Goal: Transaction & Acquisition: Purchase product/service

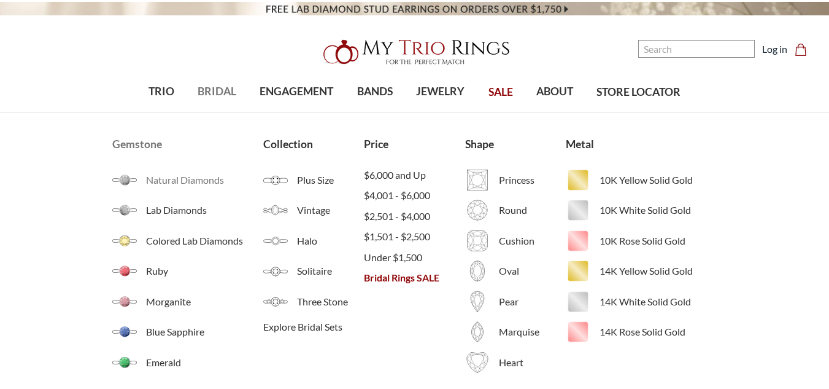
click at [182, 180] on span "Natural Diamonds" at bounding box center [204, 179] width 117 height 15
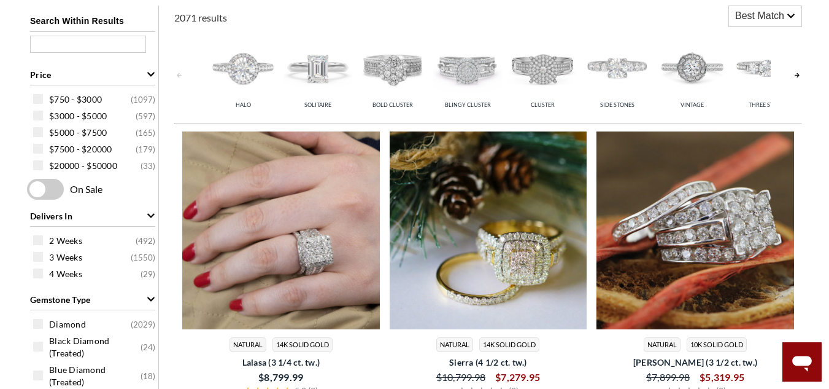
scroll to position [278, 0]
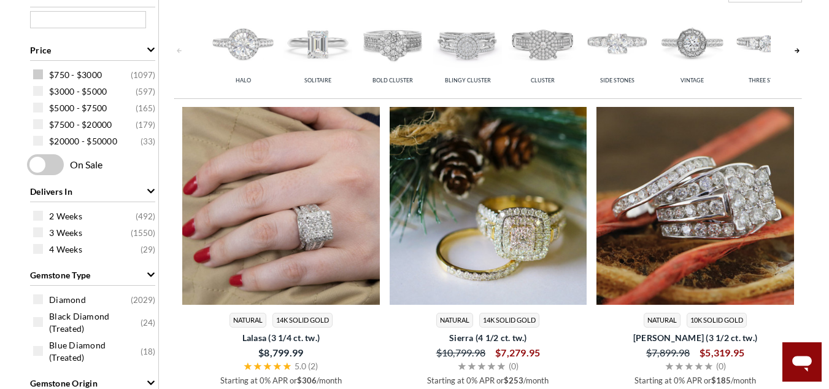
click at [39, 74] on span at bounding box center [38, 74] width 10 height 10
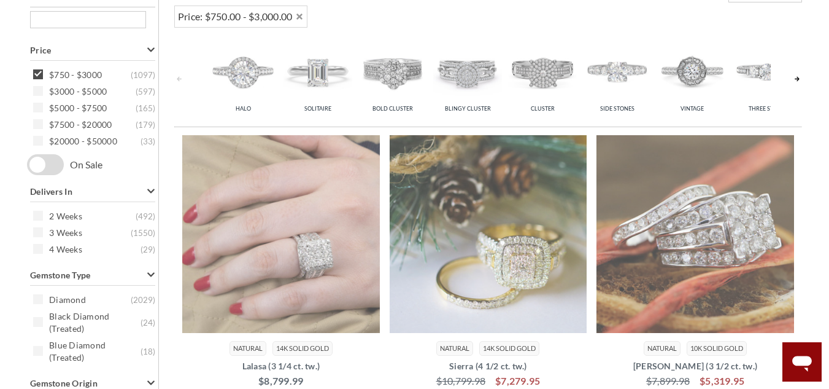
scroll to position [245, 0]
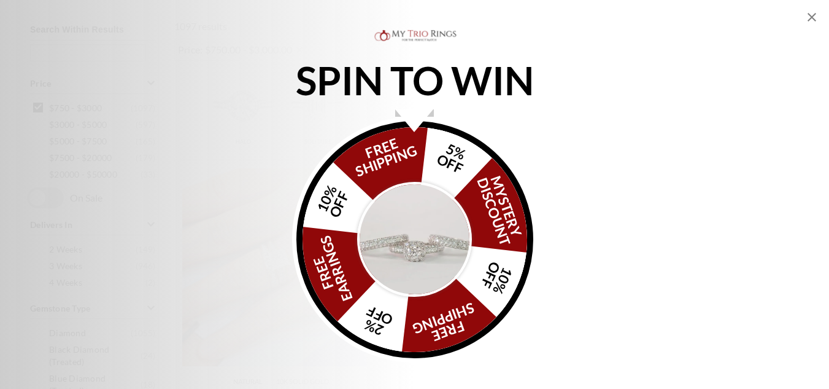
click at [808, 19] on icon "Close popup" at bounding box center [812, 17] width 15 height 15
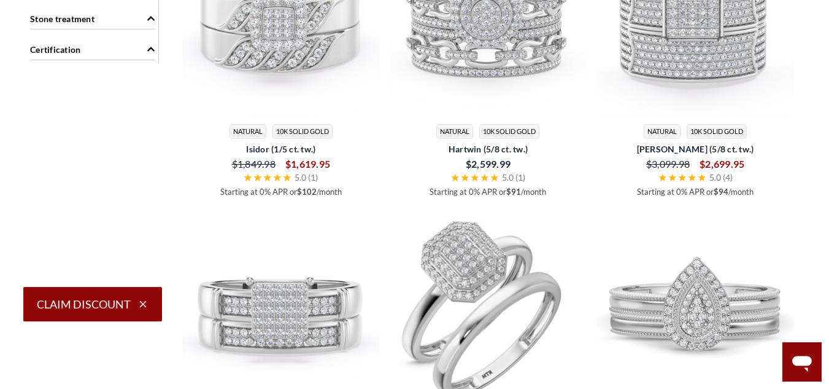
scroll to position [0, 0]
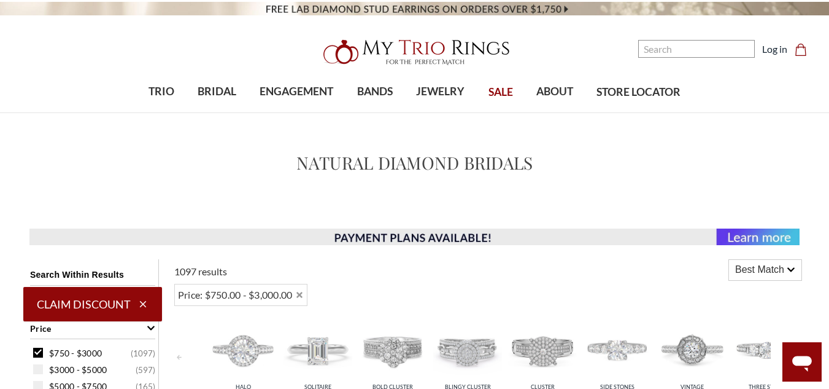
click at [795, 271] on icon at bounding box center [791, 269] width 9 height 9
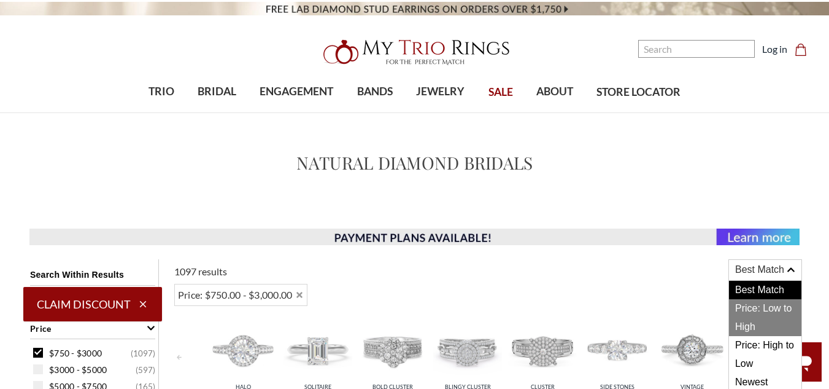
click at [774, 308] on span "Price: Low to High" at bounding box center [765, 317] width 72 height 37
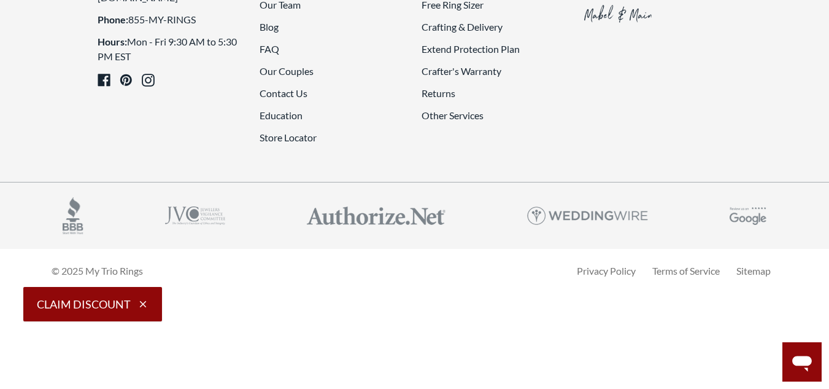
scroll to position [3230, 0]
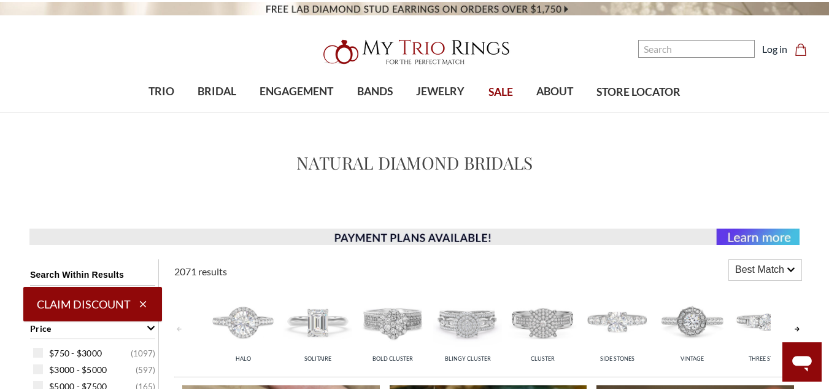
click at [504, 95] on span "SALE" at bounding box center [501, 92] width 25 height 16
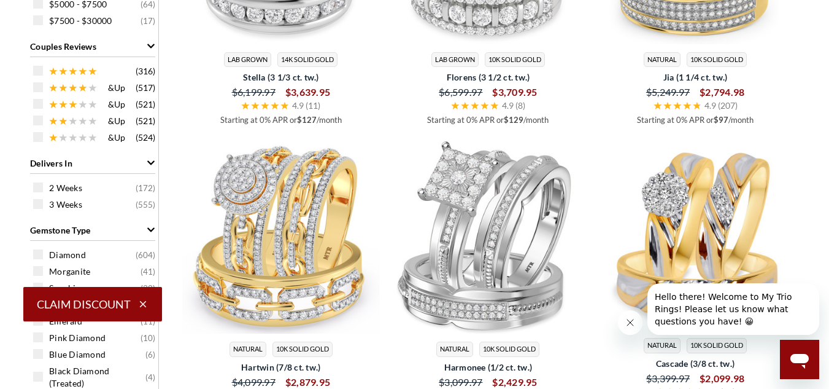
scroll to position [339, 0]
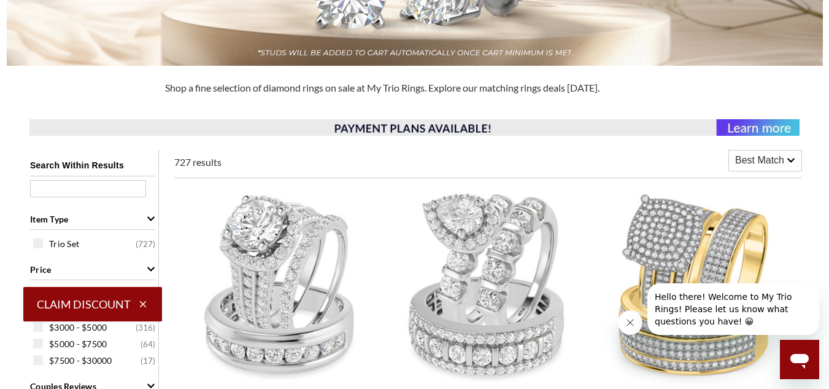
click at [789, 159] on icon at bounding box center [791, 160] width 9 height 9
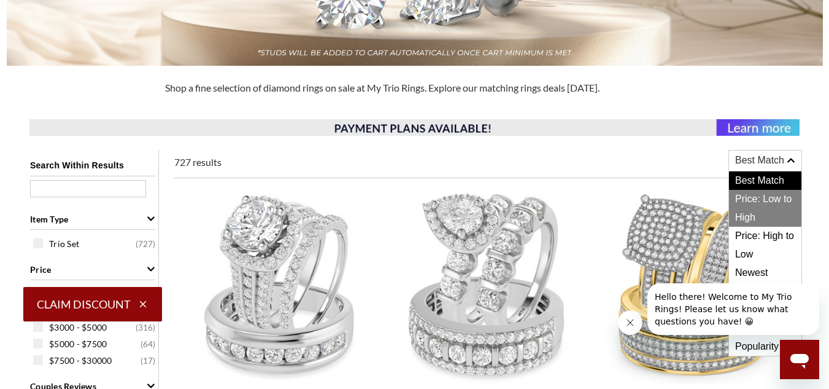
click at [764, 202] on span "Price: Low to High" at bounding box center [765, 208] width 72 height 37
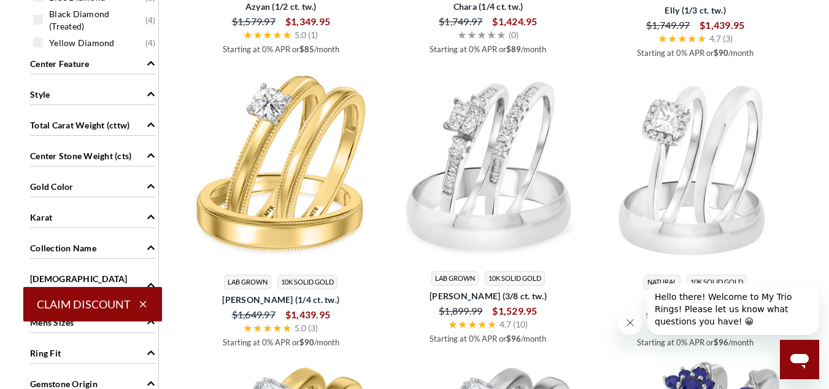
scroll to position [1043, 0]
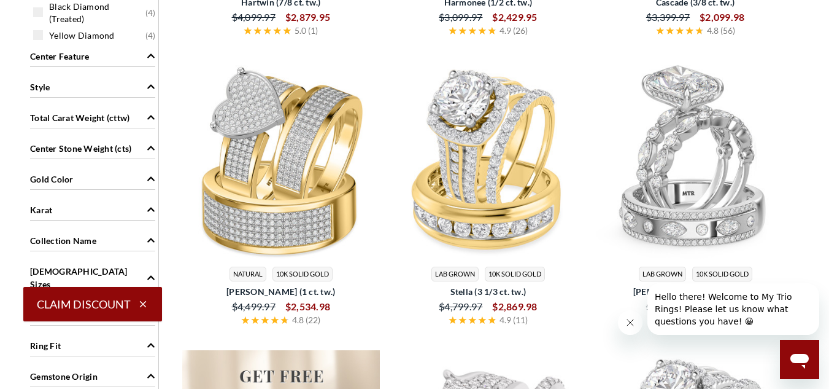
scroll to position [339, 0]
